Goal: Find contact information: Find contact information

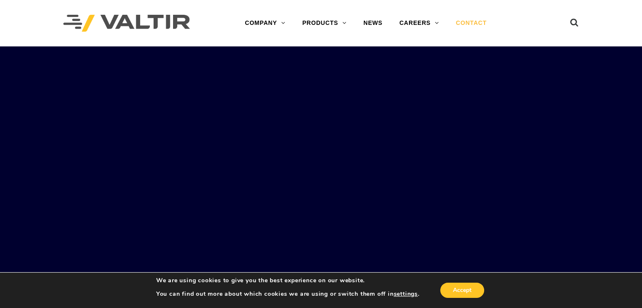
click at [478, 22] on link "CONTACT" at bounding box center [471, 23] width 48 height 17
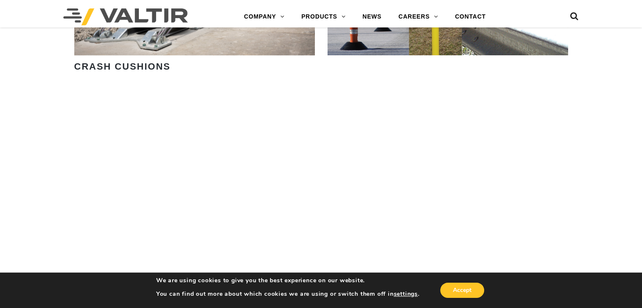
scroll to position [844, 0]
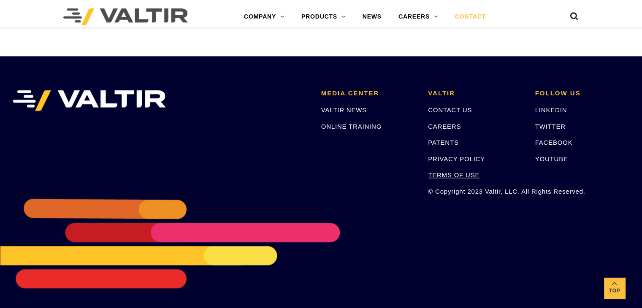
scroll to position [1190, 0]
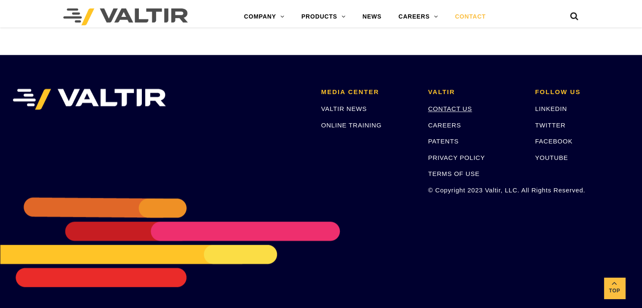
click at [454, 107] on link "CONTACT US" at bounding box center [450, 108] width 44 height 7
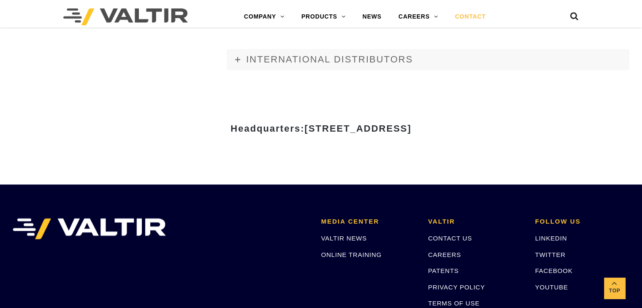
scroll to position [937, 0]
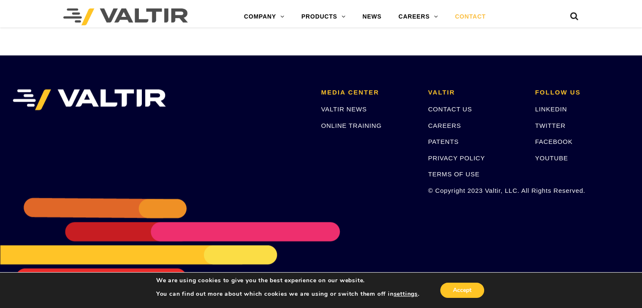
scroll to position [1190, 0]
